Goal: Transaction & Acquisition: Purchase product/service

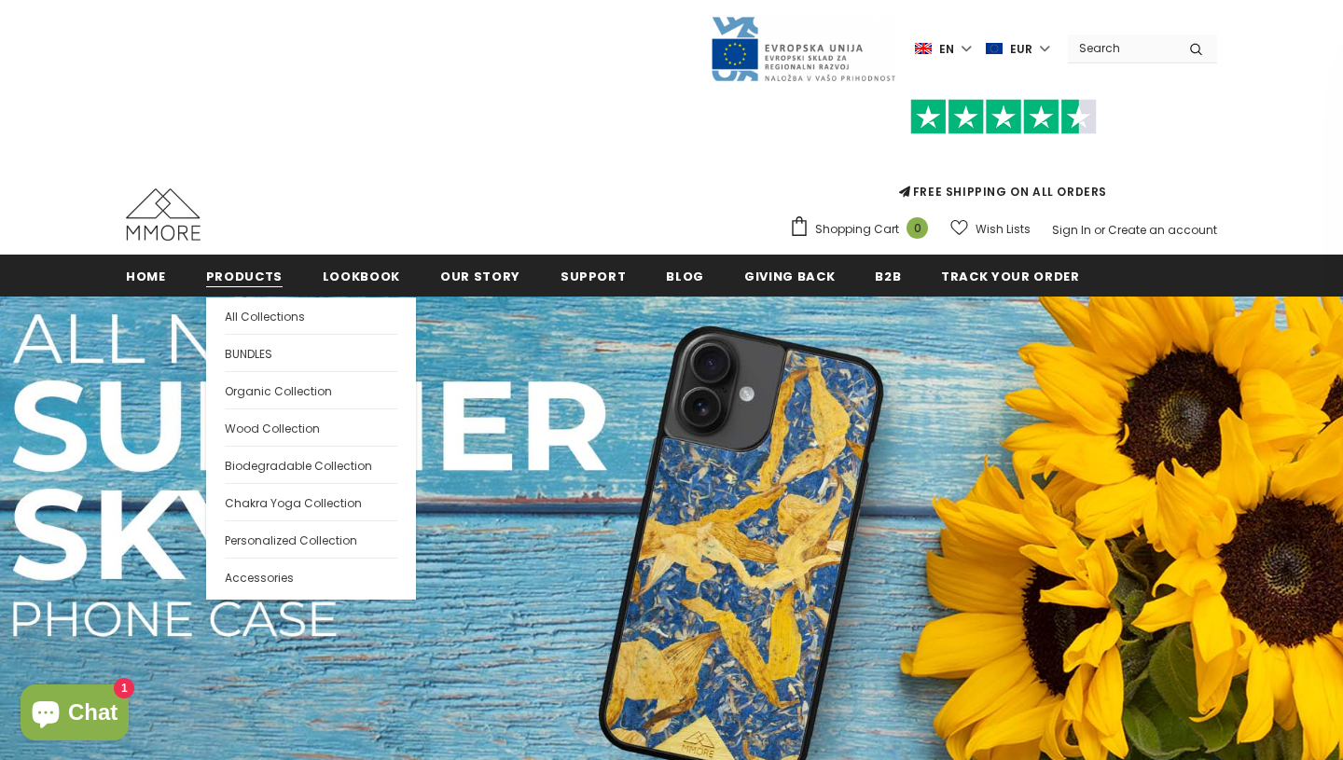
click at [239, 275] on span "Products" at bounding box center [244, 277] width 76 height 18
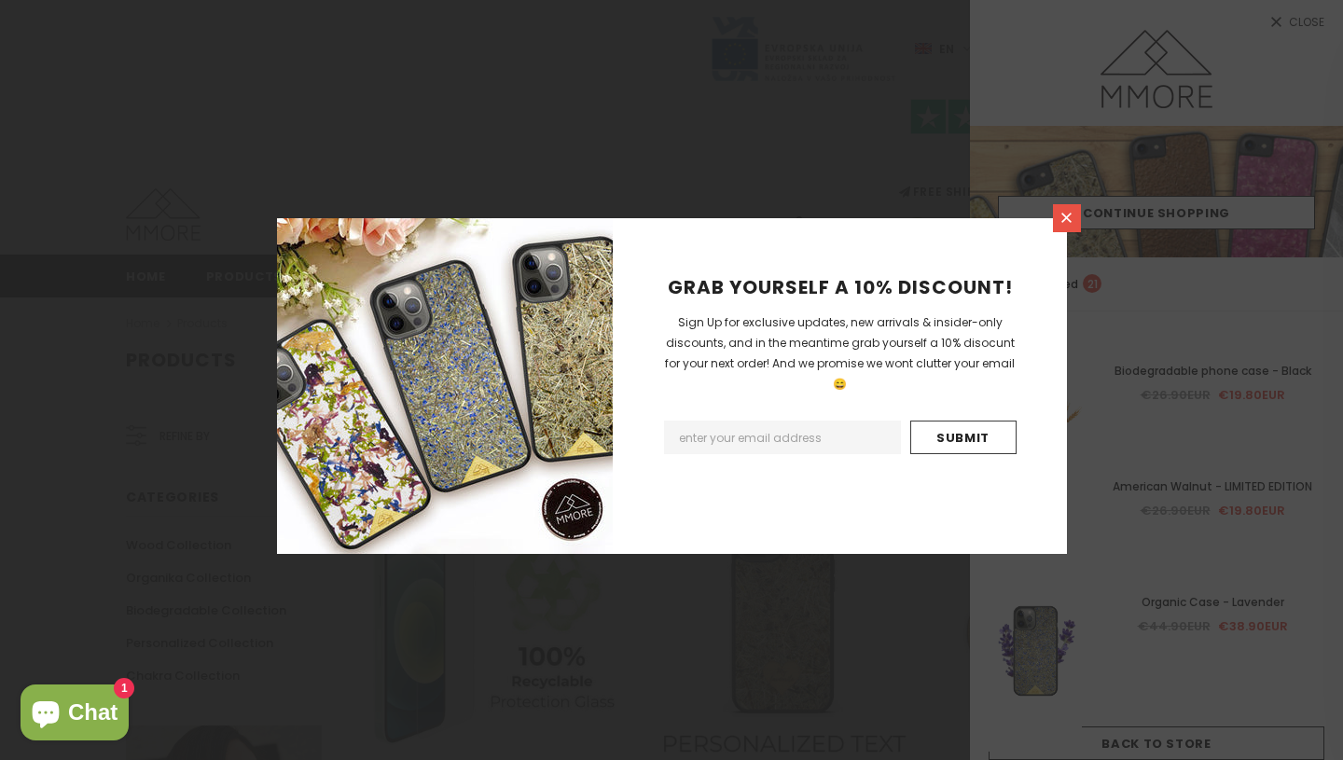
click at [1065, 218] on icon at bounding box center [1066, 218] width 10 height 10
